Goal: Task Accomplishment & Management: Complete application form

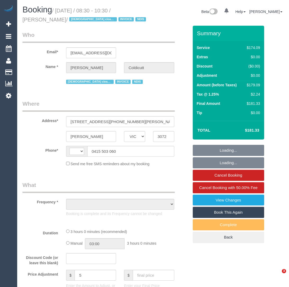
select select "VIC"
select select "object:303"
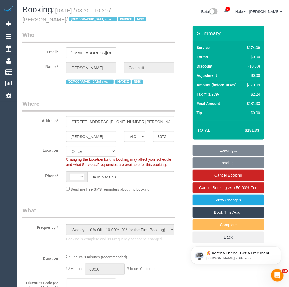
select select "string:AU"
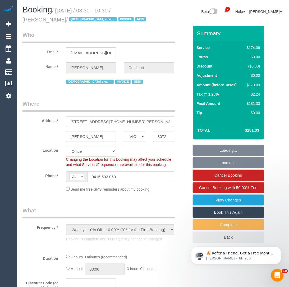
select select "180"
select select "number:28"
select select "number:16"
select select "number:19"
select select "number:36"
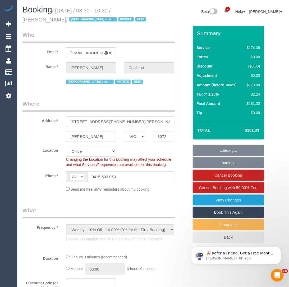
select select "number:34"
select select "number:11"
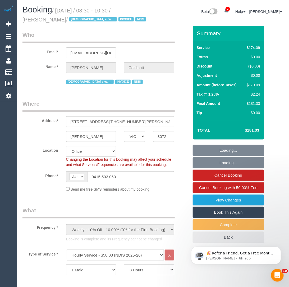
select select "object:2131"
